Goal: Communication & Community: Answer question/provide support

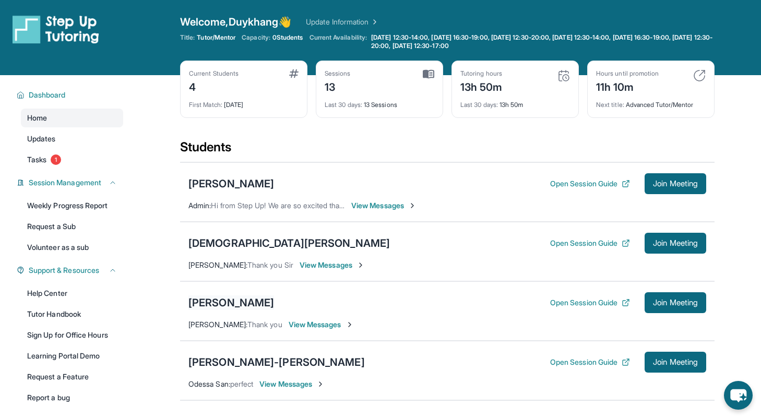
click at [223, 301] on div "[PERSON_NAME]" at bounding box center [232, 303] width 86 height 15
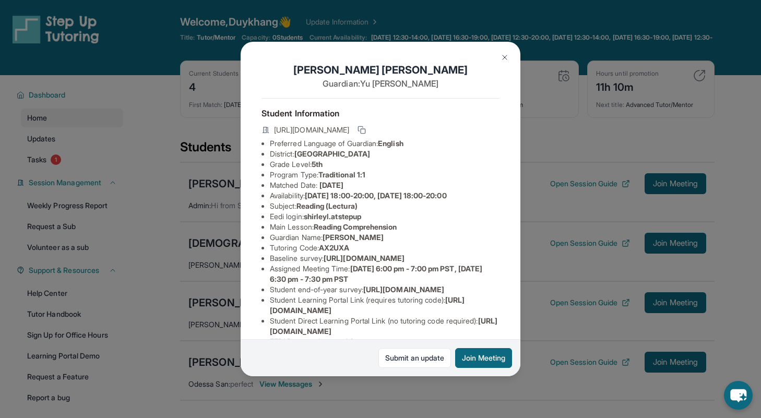
drag, startPoint x: 302, startPoint y: 163, endPoint x: 407, endPoint y: 162, distance: 105.0
click at [370, 158] on span "[GEOGRAPHIC_DATA]" at bounding box center [333, 153] width 76 height 9
drag, startPoint x: 421, startPoint y: 163, endPoint x: 299, endPoint y: 162, distance: 121.7
click at [299, 159] on li "District: Berryessa Union School District" at bounding box center [385, 154] width 230 height 10
copy span "[GEOGRAPHIC_DATA]"
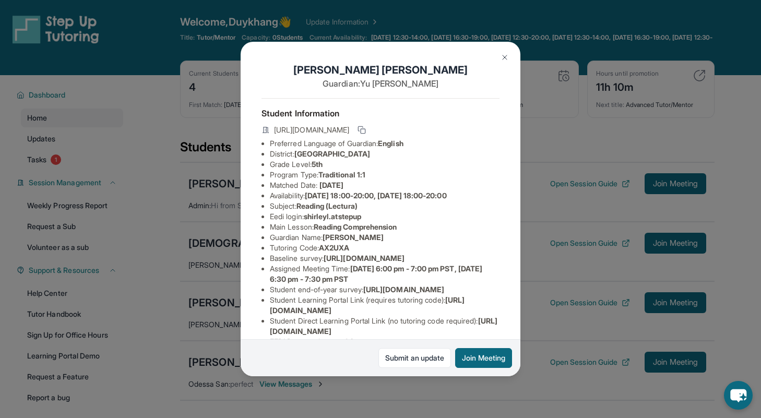
click at [508, 63] on button at bounding box center [505, 57] width 21 height 21
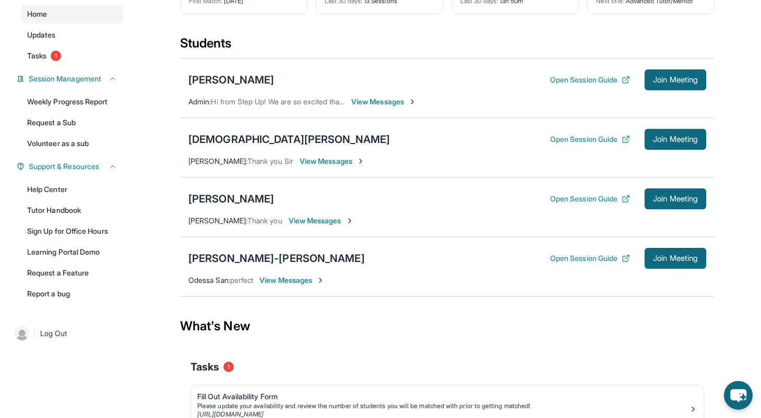
scroll to position [106, 0]
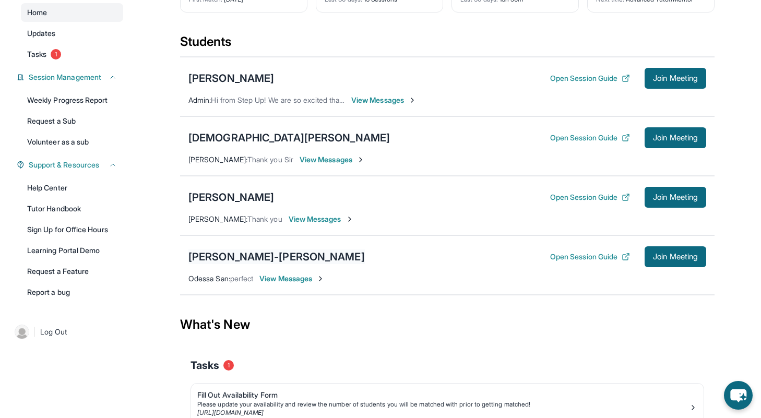
click at [252, 255] on div "[PERSON_NAME]-[PERSON_NAME]" at bounding box center [277, 257] width 177 height 15
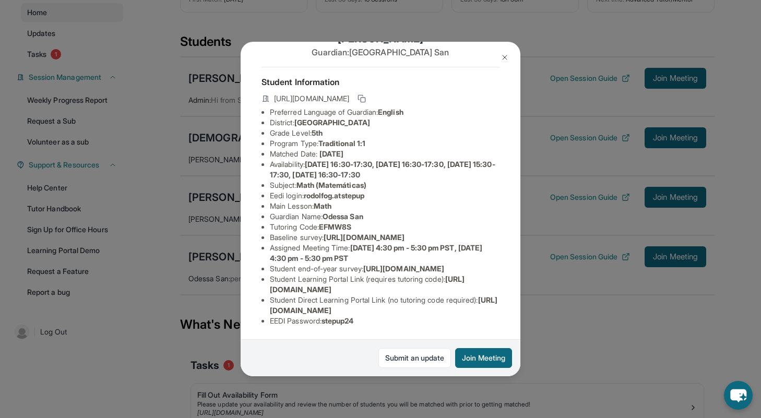
scroll to position [48, 0]
click at [500, 56] on button at bounding box center [505, 57] width 21 height 21
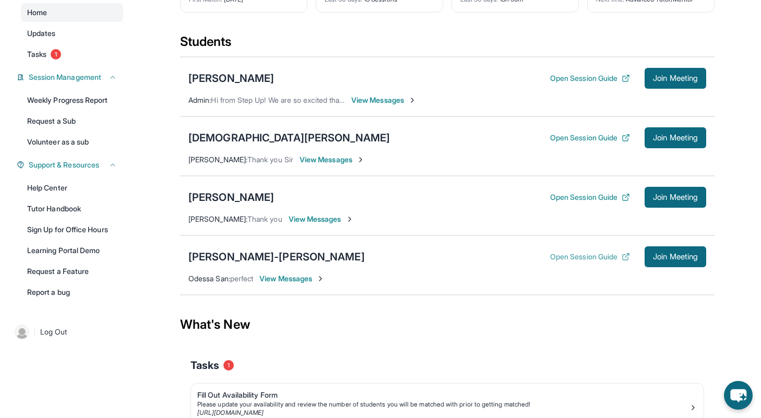
click at [624, 257] on icon at bounding box center [626, 257] width 8 height 8
click at [648, 255] on button "Join Meeting" at bounding box center [676, 257] width 62 height 21
click at [217, 257] on div "[PERSON_NAME]-[PERSON_NAME]" at bounding box center [277, 257] width 177 height 15
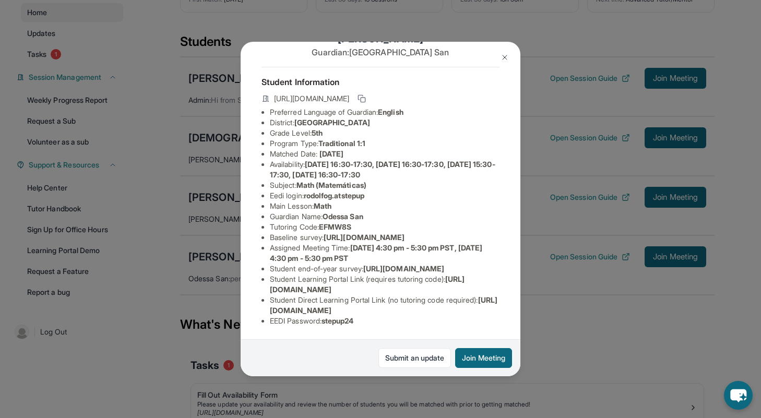
scroll to position [119, 377]
drag, startPoint x: 270, startPoint y: 168, endPoint x: 512, endPoint y: 195, distance: 243.8
click at [512, 195] on div "Rodolfo Gutierrez-San Agustin Guardian: Odessa San Student Information https://…" at bounding box center [381, 209] width 280 height 335
copy span "https://airtable.com/apprlfn8WjpjBUn2G/shrK0QR6AaNyG5psY?prefill_Type%20of%20Fo…"
click at [500, 57] on button at bounding box center [505, 57] width 21 height 21
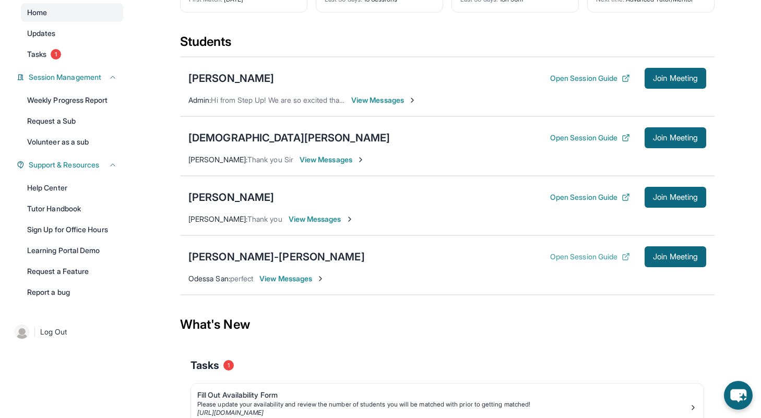
click at [601, 255] on button "Open Session Guide" at bounding box center [590, 257] width 80 height 10
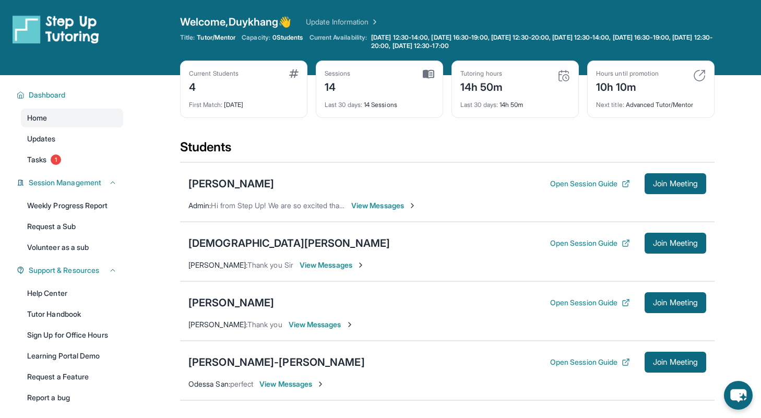
scroll to position [106, 0]
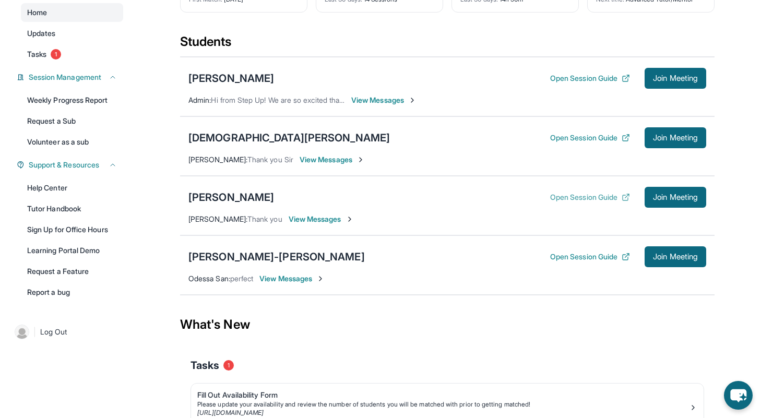
click at [622, 196] on icon at bounding box center [626, 197] width 8 height 8
click at [689, 204] on button "Join Meeting" at bounding box center [676, 197] width 62 height 21
click at [210, 197] on div "[PERSON_NAME]" at bounding box center [232, 197] width 86 height 15
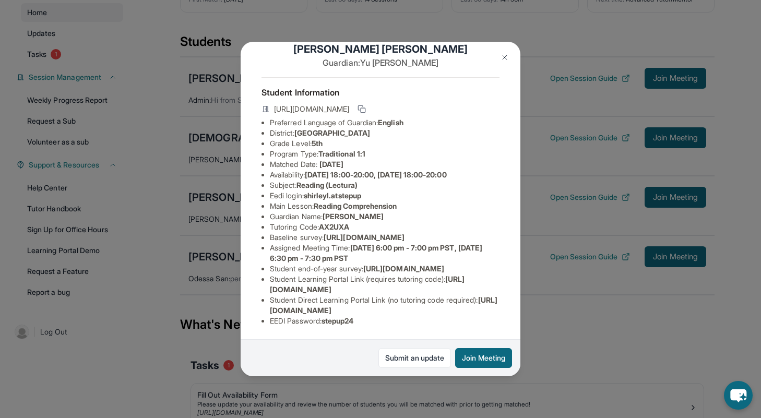
scroll to position [0, 0]
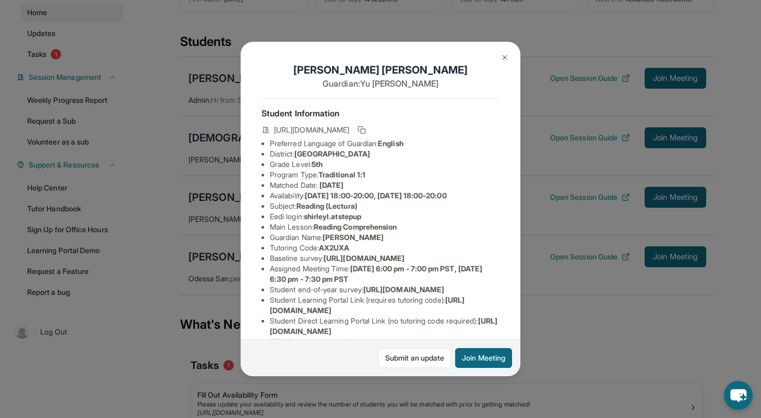
click at [509, 53] on img at bounding box center [505, 57] width 8 height 8
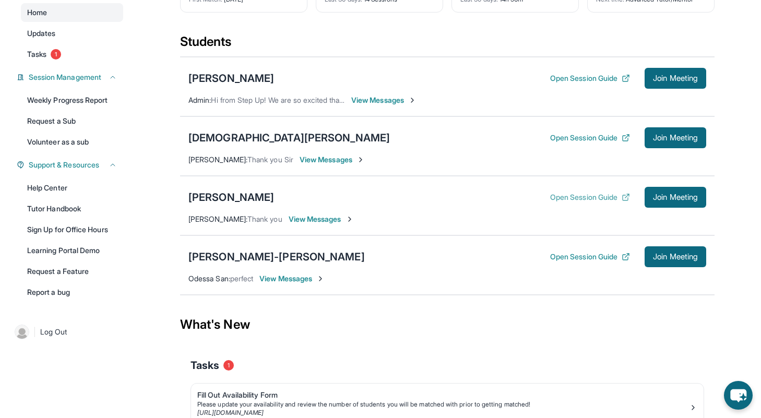
click at [595, 201] on button "Open Session Guide" at bounding box center [590, 197] width 80 height 10
